Goal: Task Accomplishment & Management: Use online tool/utility

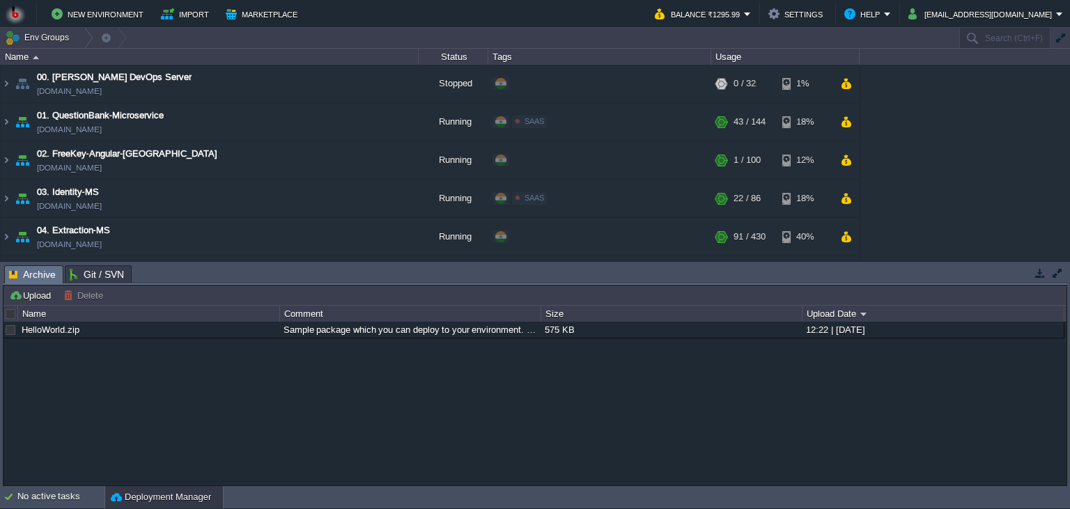
click at [1038, 273] on button "button" at bounding box center [1040, 273] width 13 height 13
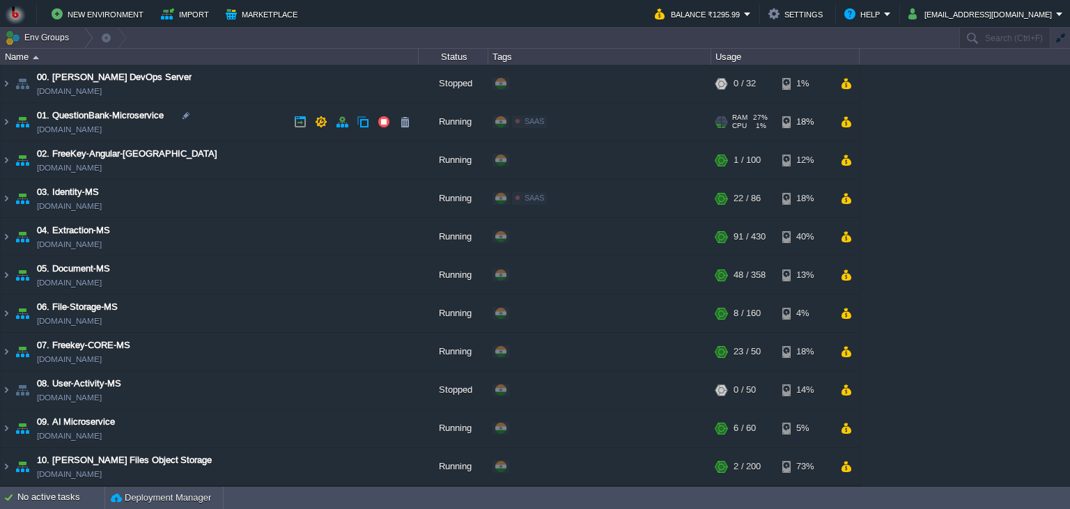
click at [255, 129] on td "01. QuestionBank-Microservice [DOMAIN_NAME]" at bounding box center [210, 122] width 418 height 38
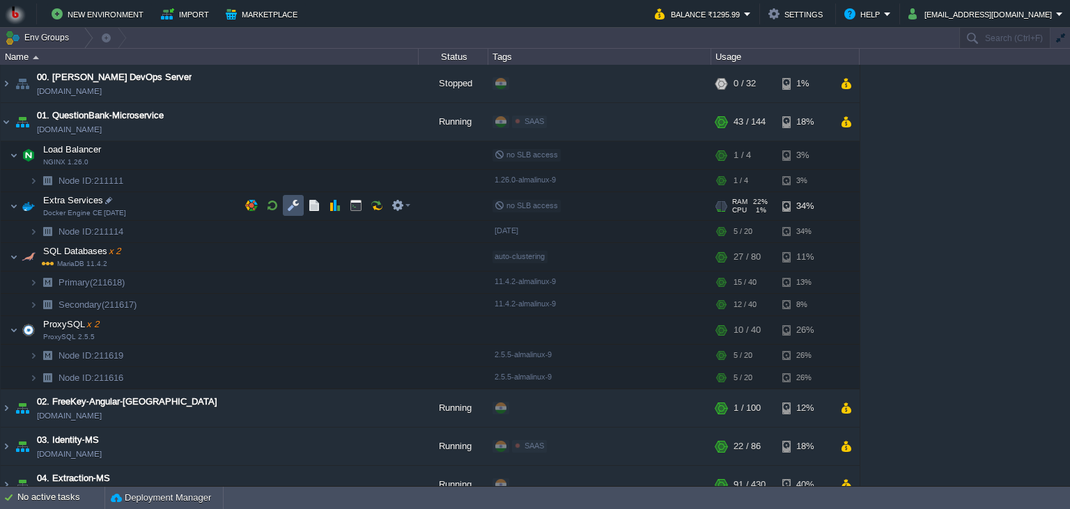
click at [294, 208] on button "button" at bounding box center [293, 205] width 13 height 13
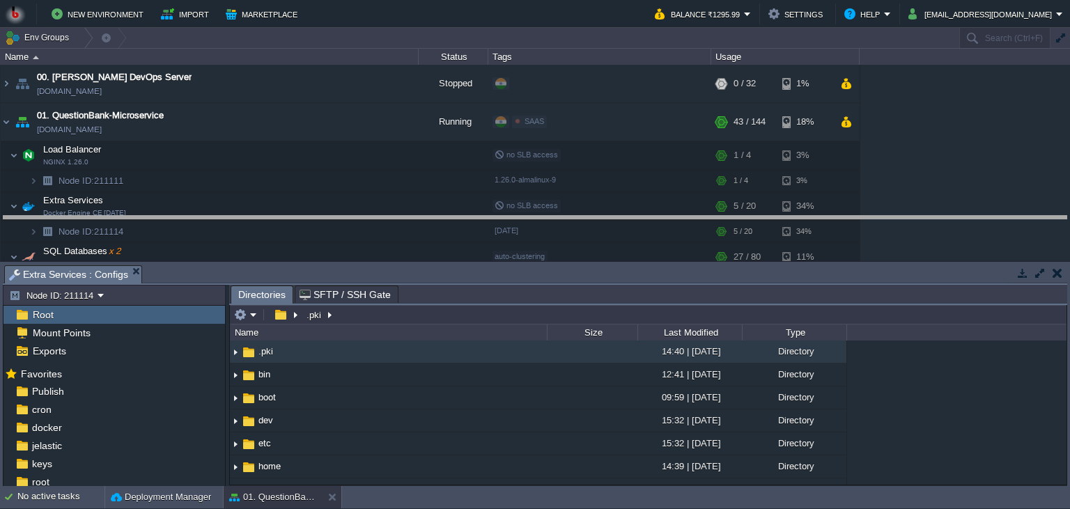
drag, startPoint x: 438, startPoint y: 282, endPoint x: 439, endPoint y: 213, distance: 69.0
click at [439, 213] on body "New Environment Import Marketplace Bonus ₹0.00 Upgrade Account Balance ₹1295.99…" at bounding box center [535, 254] width 1070 height 509
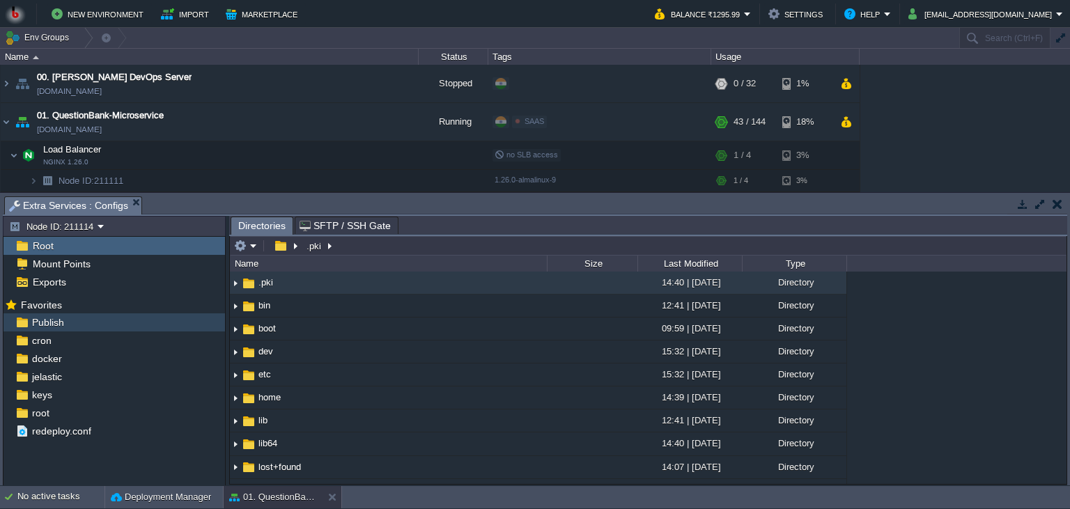
click at [64, 327] on span "Publish" at bounding box center [47, 322] width 37 height 13
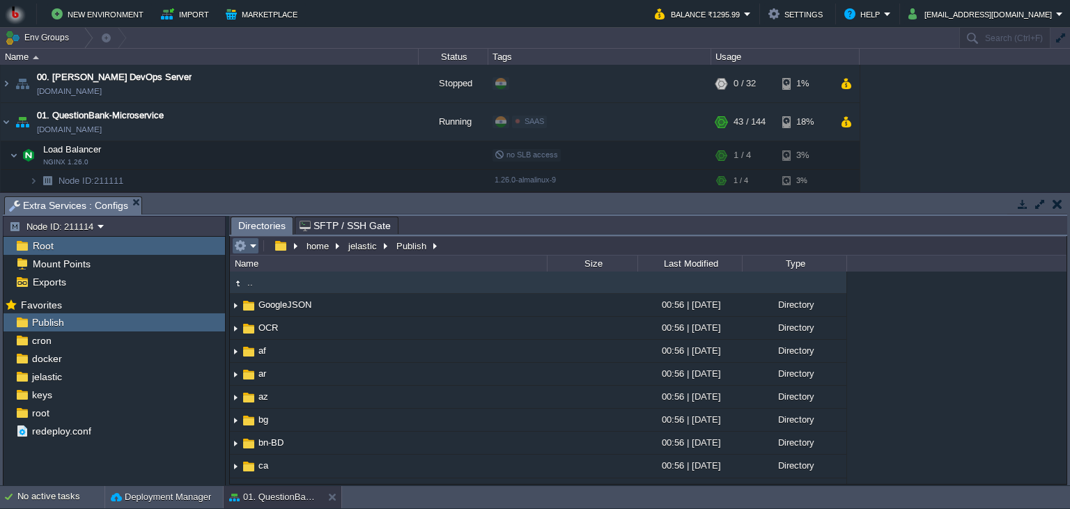
click at [254, 251] on em at bounding box center [245, 246] width 23 height 13
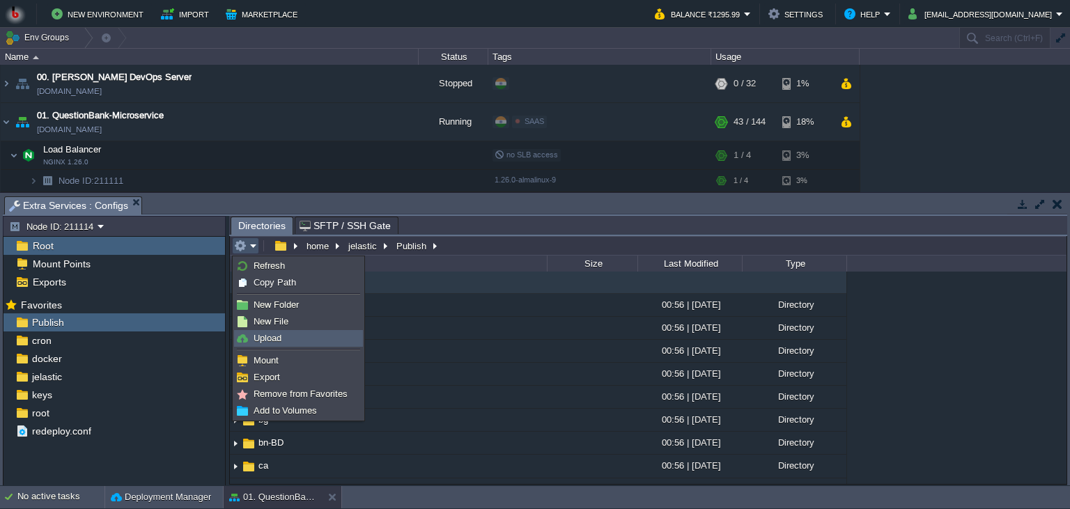
click at [280, 341] on span "Upload" at bounding box center [268, 338] width 28 height 10
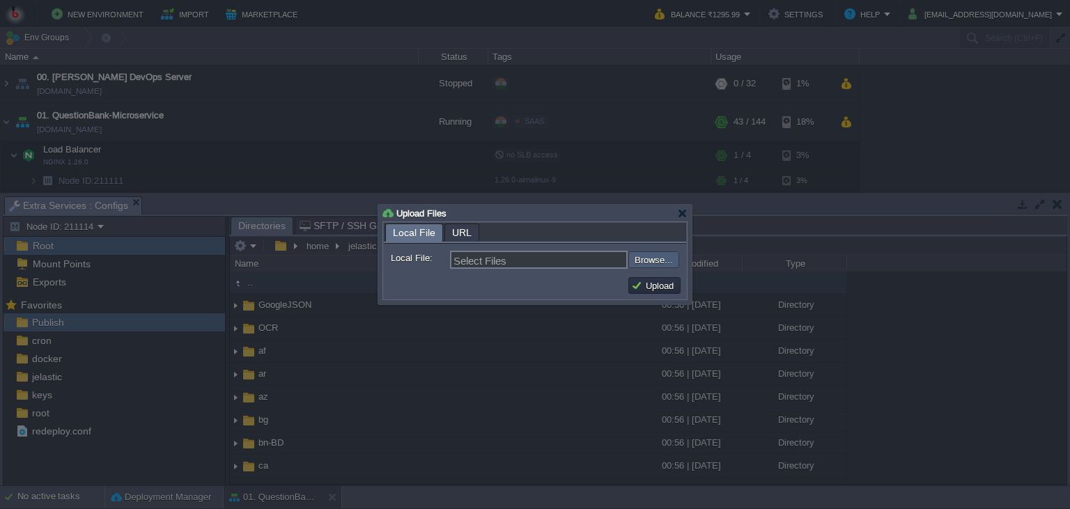
click at [671, 256] on input "file" at bounding box center [591, 259] width 176 height 17
click at [656, 259] on input "file" at bounding box center [591, 259] width 176 height 17
type input "C:\fakepath\AIManagerMS.dll"
type input "AIManagerMS.dll"
click at [655, 281] on button "Upload" at bounding box center [654, 285] width 47 height 13
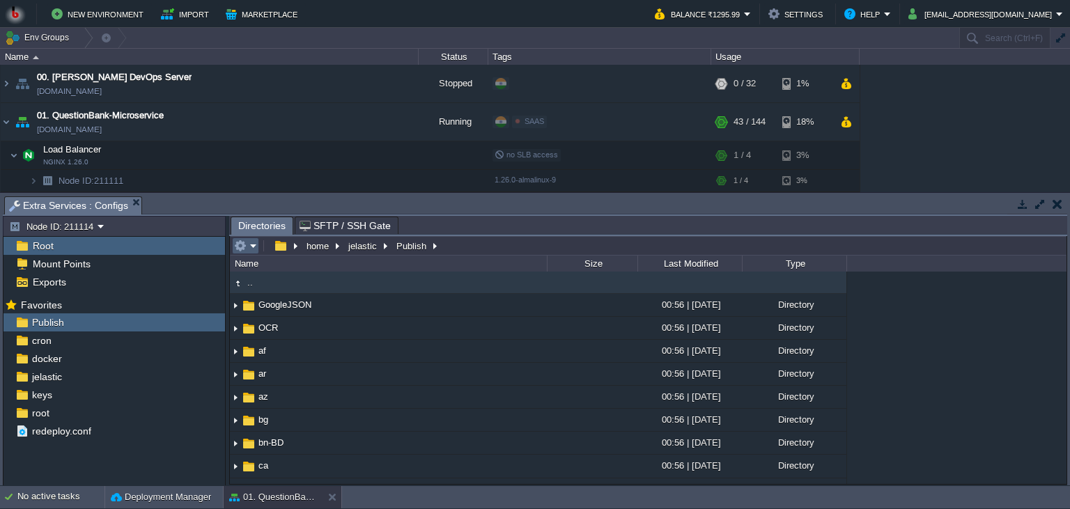
click at [241, 254] on td at bounding box center [245, 245] width 27 height 17
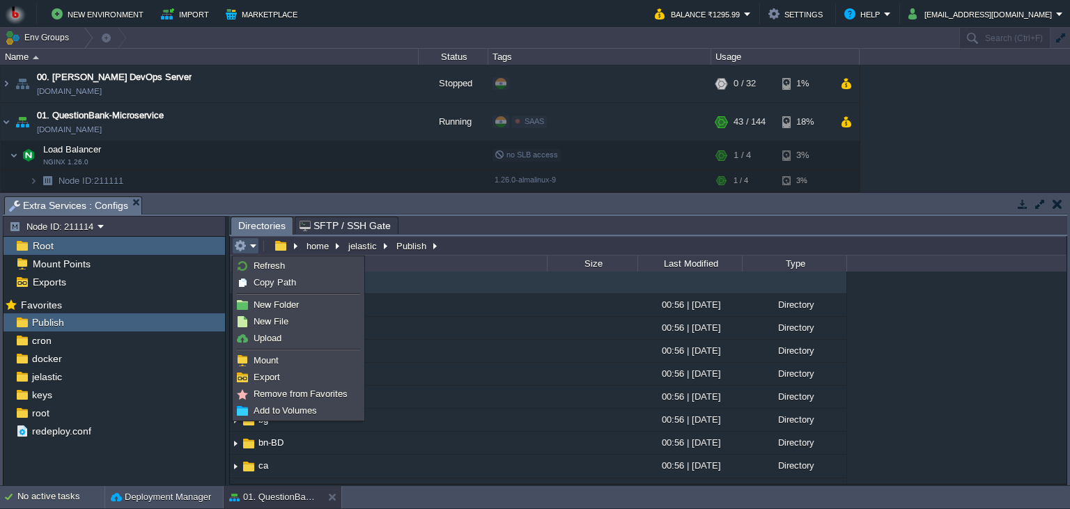
click at [263, 348] on li at bounding box center [298, 350] width 129 height 6
click at [274, 337] on span "Upload" at bounding box center [268, 338] width 28 height 10
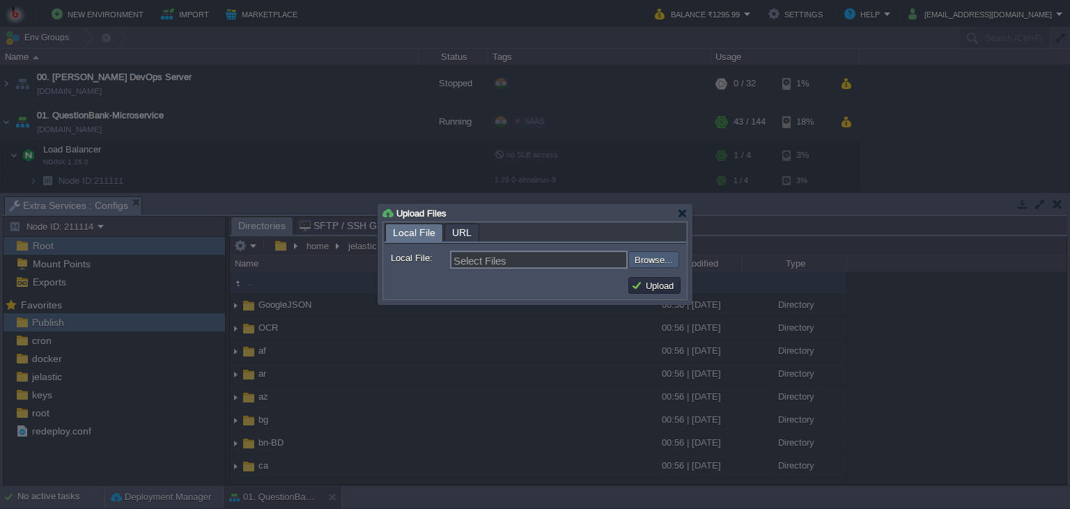
click at [643, 255] on input "file" at bounding box center [591, 259] width 176 height 17
type input "C:\fakepath\QuestionBankApp.dll"
type input "QuestionBankApp.dll"
click at [661, 286] on button "Upload" at bounding box center [654, 285] width 47 height 13
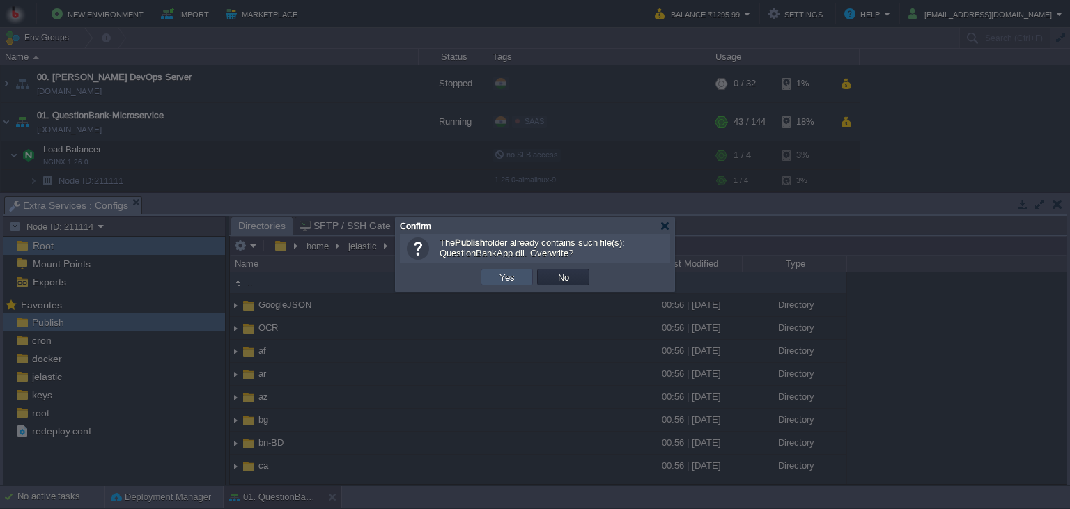
click at [510, 279] on button "Yes" at bounding box center [507, 277] width 24 height 13
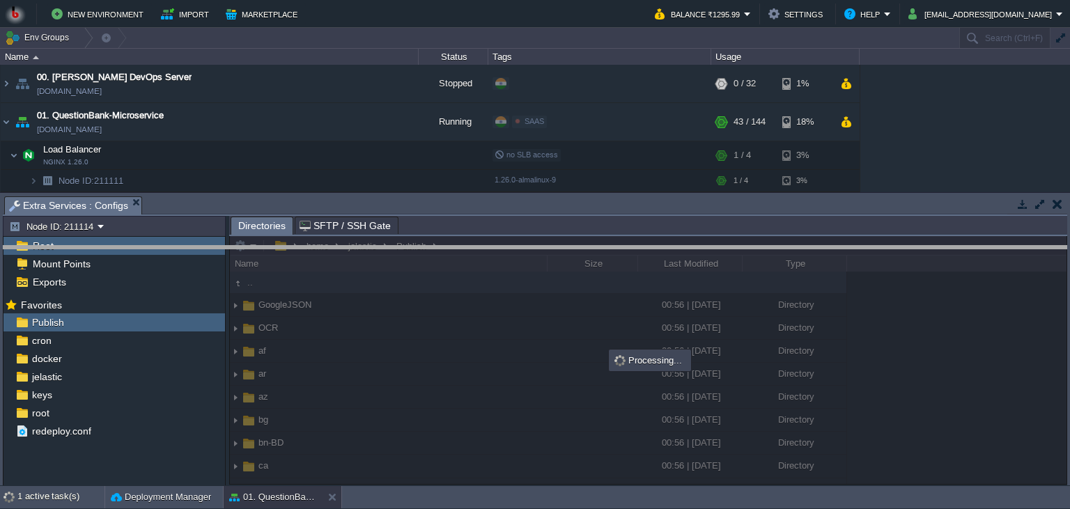
drag, startPoint x: 470, startPoint y: 211, endPoint x: 470, endPoint y: 282, distance: 71.0
click at [470, 282] on body "New Environment Import Marketplace Bonus ₹0.00 Upgrade Account Balance ₹1295.99…" at bounding box center [535, 254] width 1070 height 509
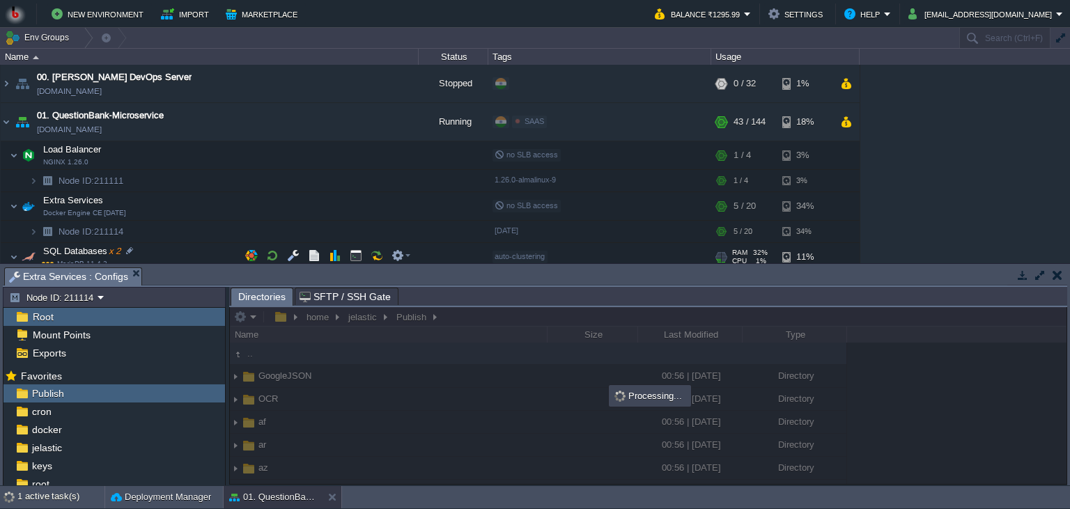
scroll to position [63, 0]
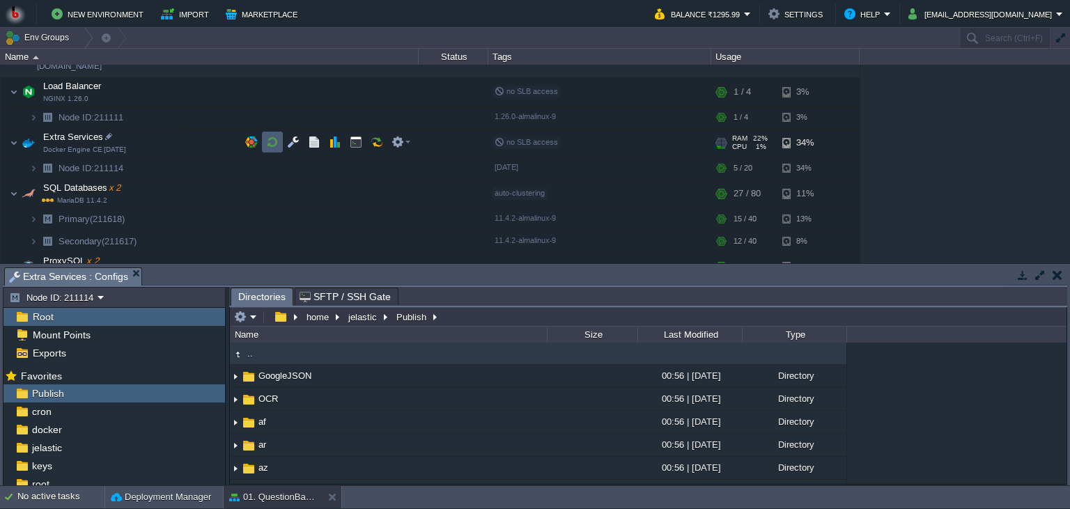
click at [274, 148] on button "button" at bounding box center [272, 142] width 13 height 13
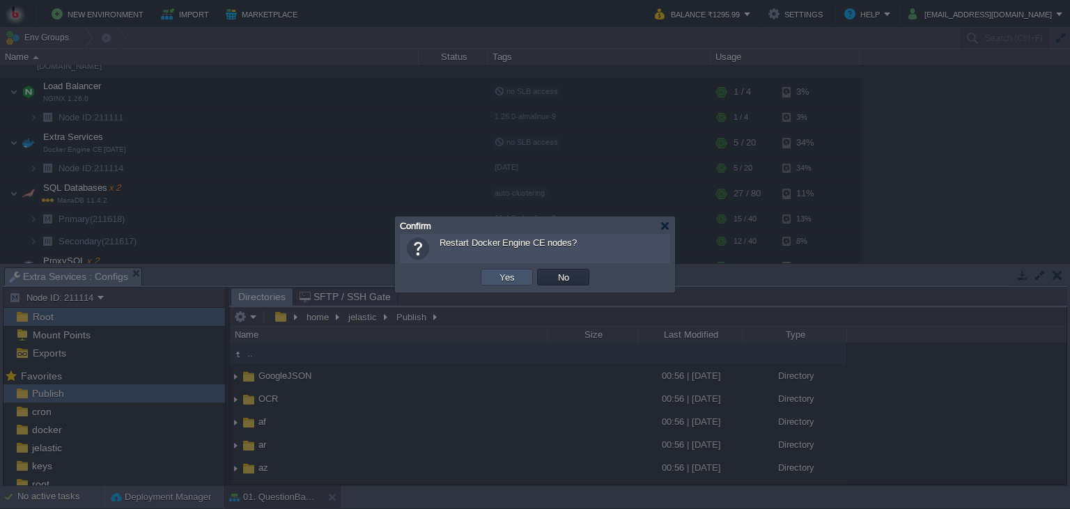
click at [500, 283] on button "Yes" at bounding box center [507, 277] width 24 height 13
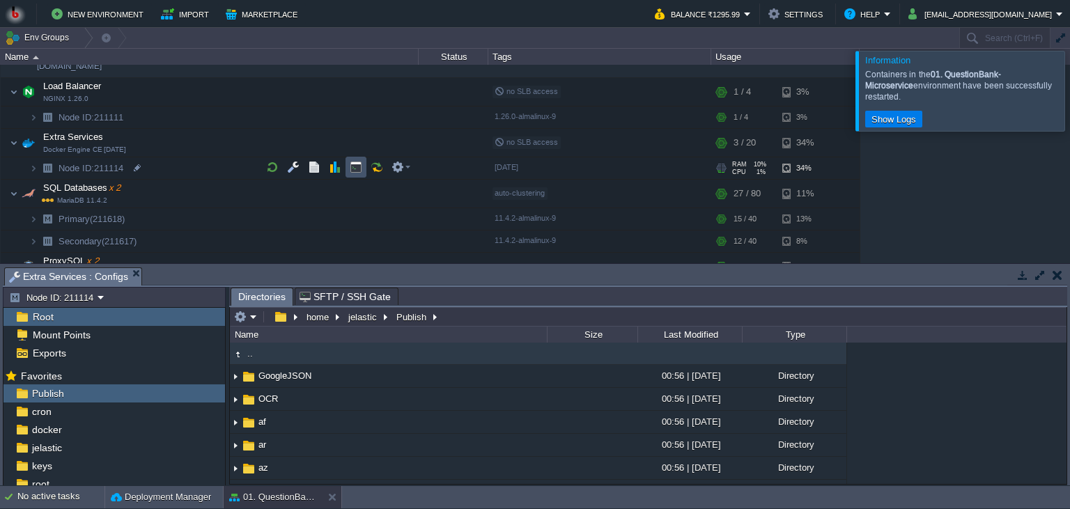
click at [357, 167] on button "button" at bounding box center [356, 167] width 13 height 13
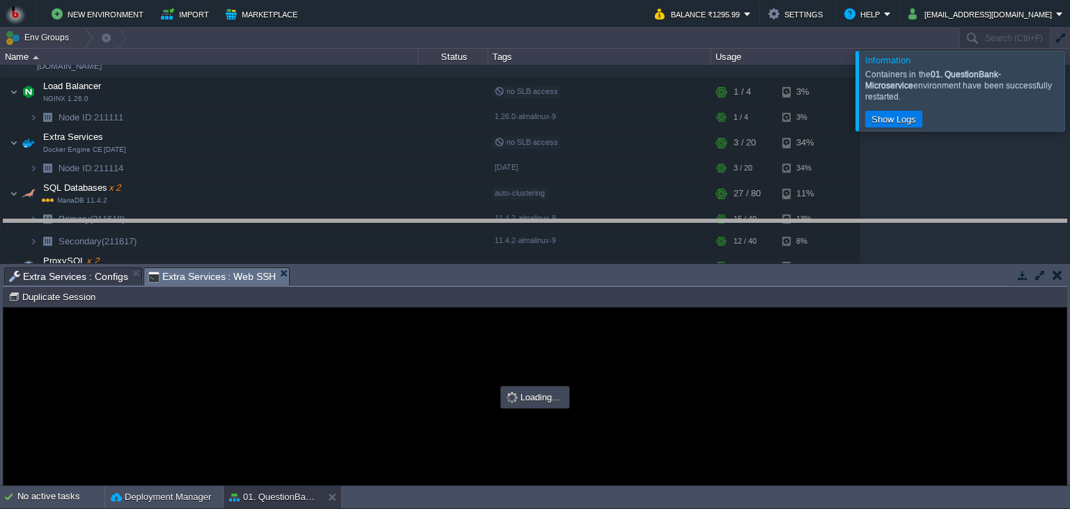
drag, startPoint x: 375, startPoint y: 279, endPoint x: 373, endPoint y: 221, distance: 57.8
click at [373, 221] on body "New Environment Import Marketplace Bonus ₹0.00 Upgrade Account Balance ₹1295.99…" at bounding box center [535, 254] width 1070 height 509
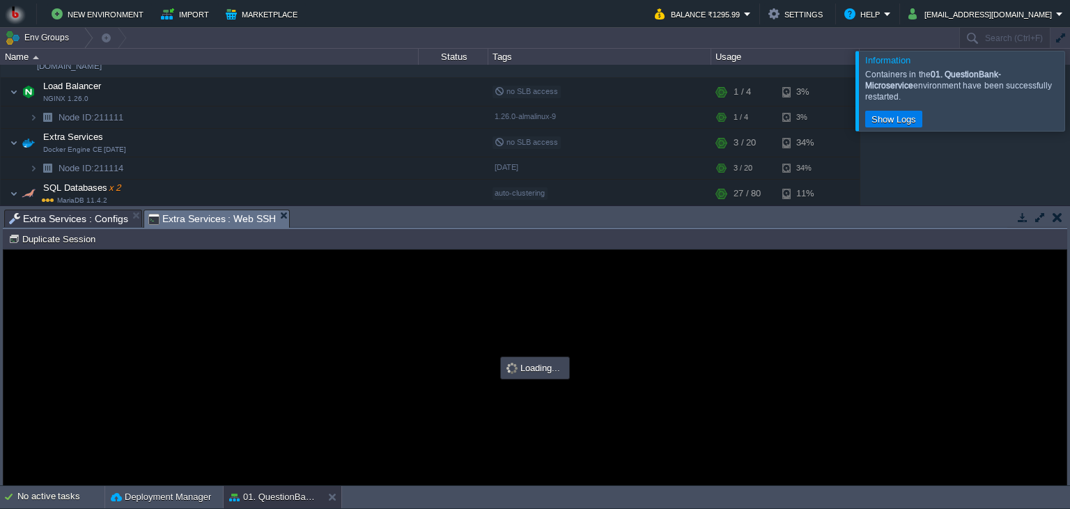
click at [525, 364] on div "Loading..." at bounding box center [534, 368] width 65 height 19
click at [402, 313] on div at bounding box center [534, 367] width 1063 height 235
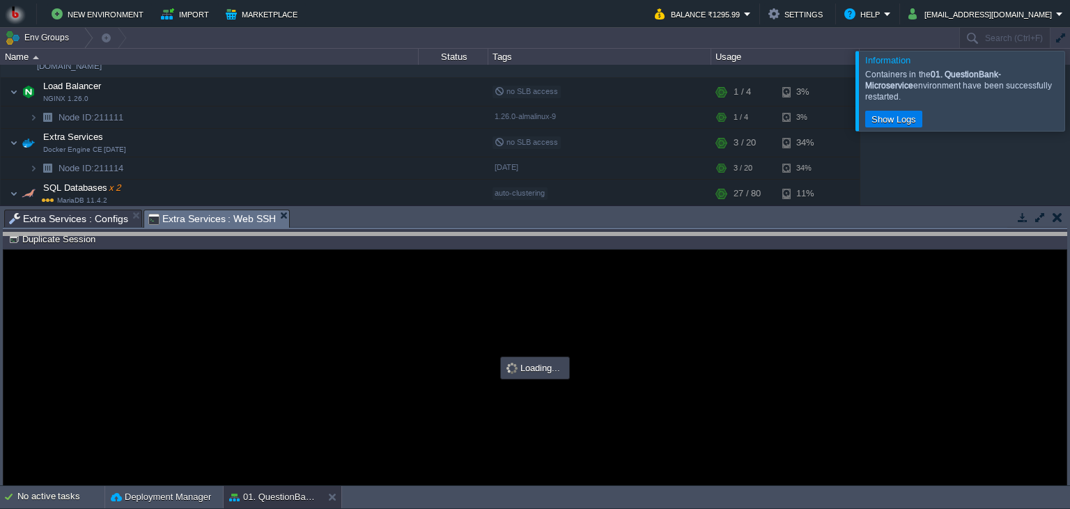
drag, startPoint x: 494, startPoint y: 218, endPoint x: 498, endPoint y: 224, distance: 7.2
click at [502, 241] on body "New Environment Import Marketplace Bonus ₹0.00 Upgrade Account Balance ₹1295.99…" at bounding box center [535, 254] width 1070 height 509
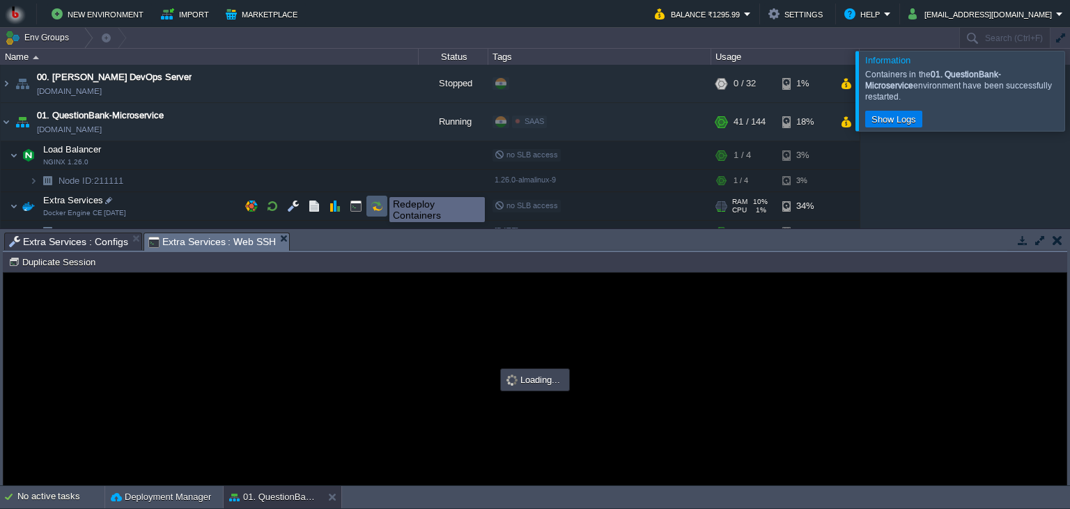
scroll to position [127, 0]
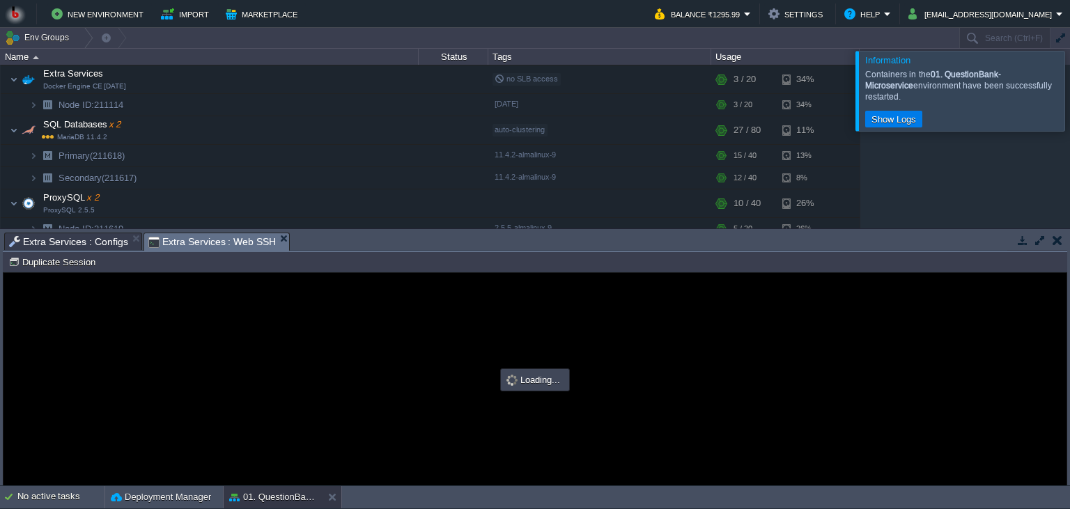
click at [421, 292] on div at bounding box center [534, 379] width 1063 height 212
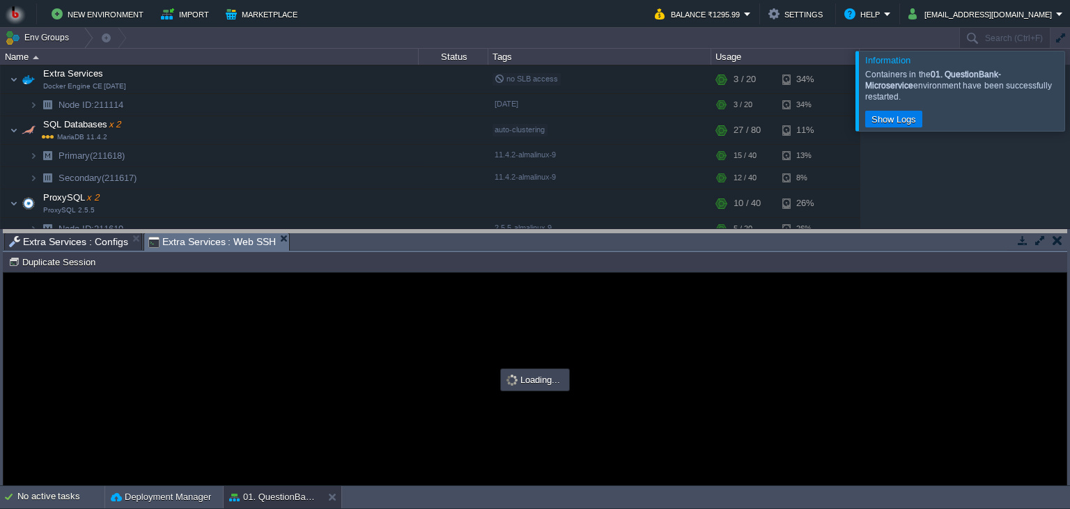
drag, startPoint x: 475, startPoint y: 248, endPoint x: 481, endPoint y: 212, distance: 36.0
click at [481, 212] on body "New Environment Import Marketplace Bonus ₹0.00 Upgrade Account Balance ₹1295.99…" at bounding box center [535, 254] width 1070 height 509
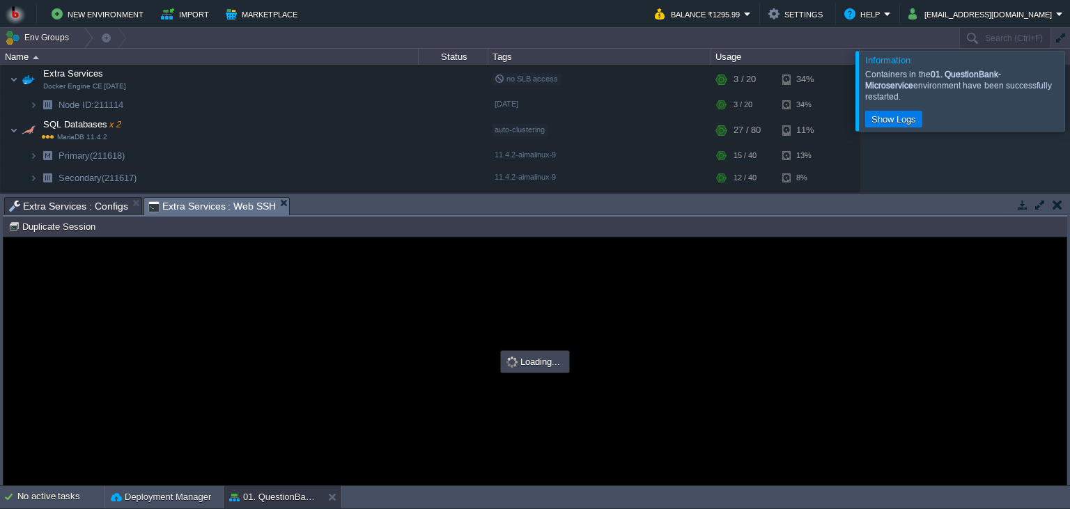
click at [538, 272] on div at bounding box center [534, 361] width 1063 height 248
click at [489, 299] on div at bounding box center [534, 361] width 1063 height 248
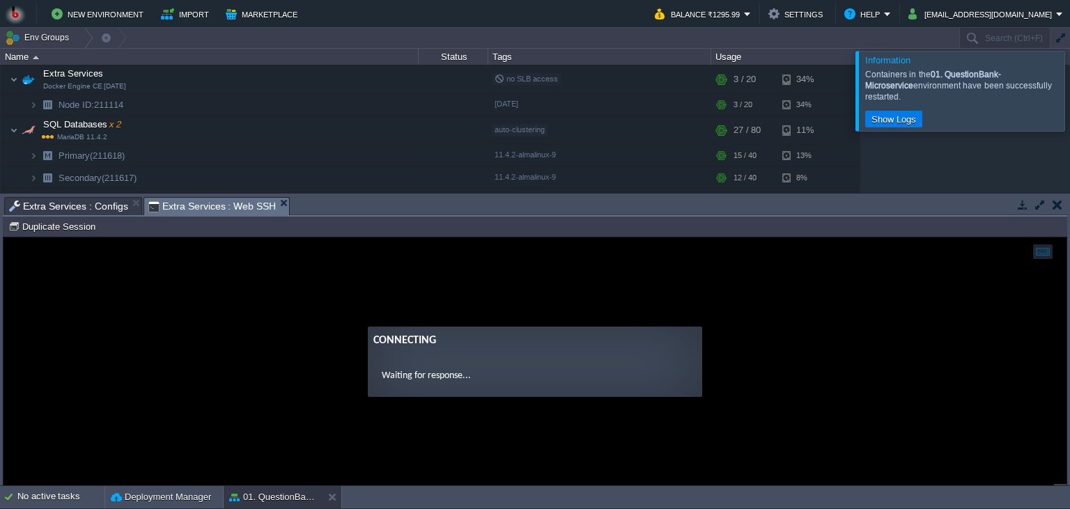
click at [449, 302] on guac-modal "Connecting Waiting for response..." at bounding box center [534, 361] width 1063 height 248
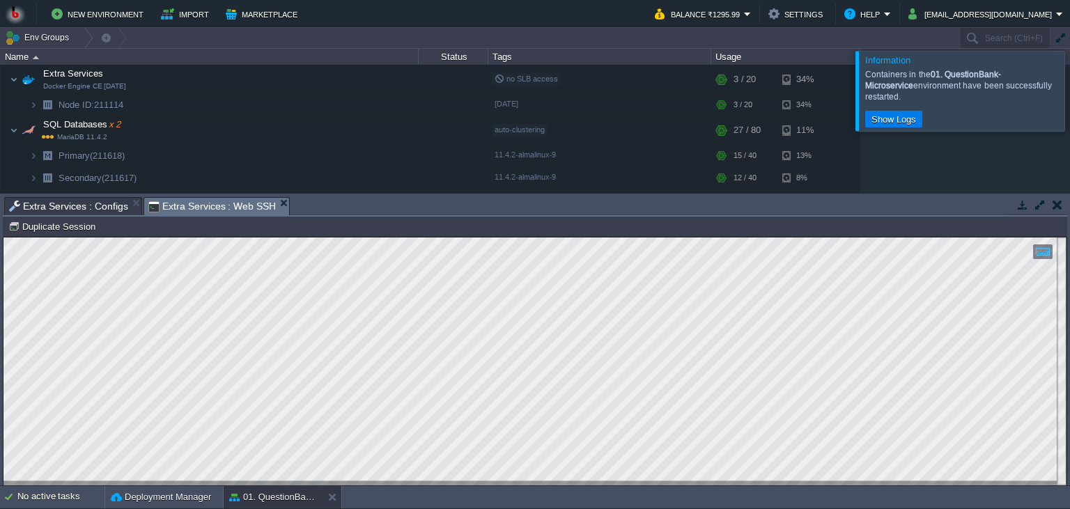
scroll to position [6, 0]
click at [291, 100] on button "button" at bounding box center [293, 104] width 13 height 13
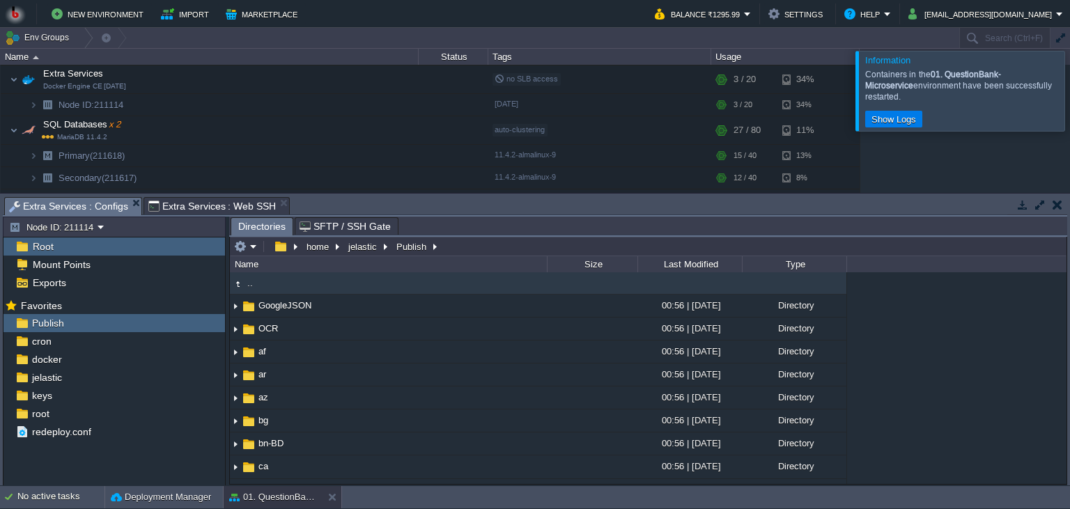
type input "/home/jelastic/Publish"
click at [458, 248] on input "/home/jelastic/Publish" at bounding box center [648, 247] width 836 height 20
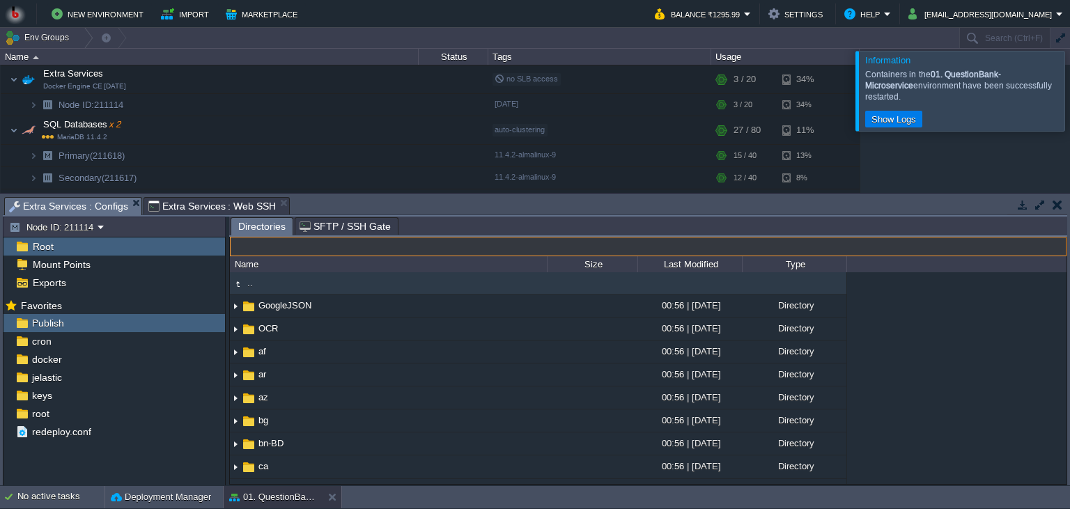
click at [215, 205] on span "Extra Services : Web SSH" at bounding box center [212, 206] width 128 height 17
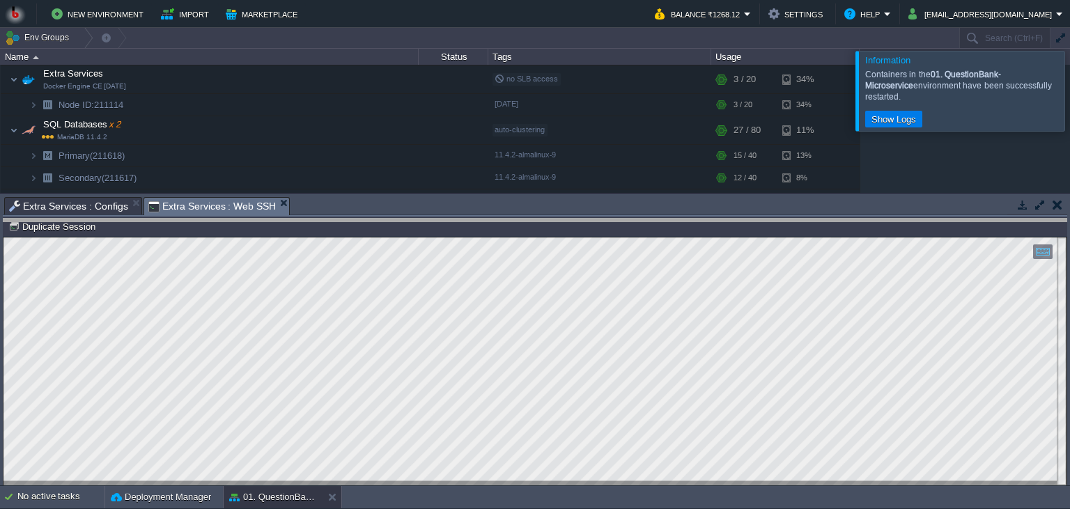
drag, startPoint x: 345, startPoint y: 205, endPoint x: 262, endPoint y: 270, distance: 105.3
click at [322, 367] on body "New Environment Import Marketplace Bonus ₹0.00 Upgrade Account Balance ₹1268.12…" at bounding box center [535, 254] width 1070 height 509
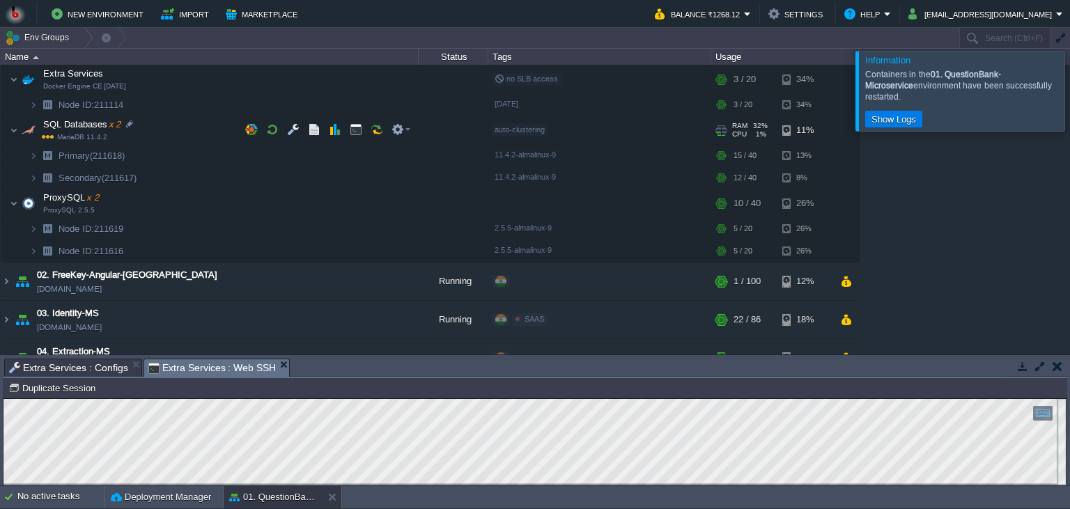
scroll to position [0, 0]
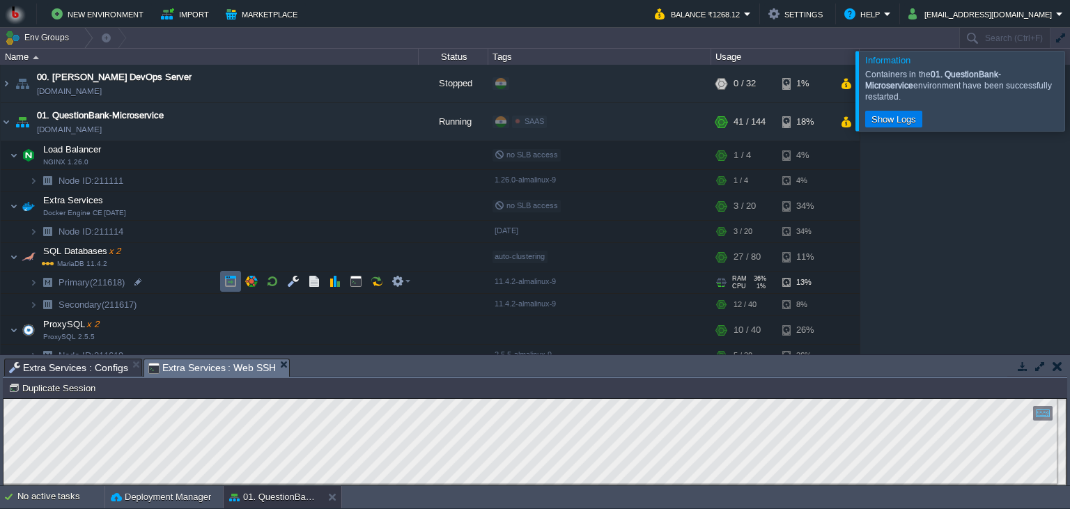
click at [224, 280] on button "button" at bounding box center [230, 281] width 13 height 13
